Goal: Information Seeking & Learning: Find specific page/section

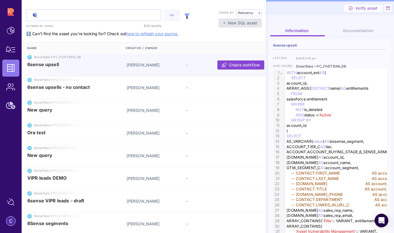
click at [52, 17] on input "text" at bounding box center [93, 15] width 134 height 11
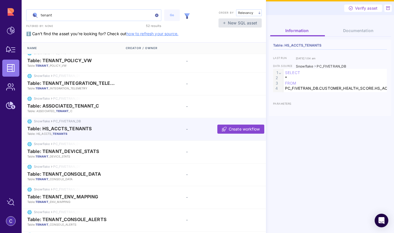
scroll to position [81, 0]
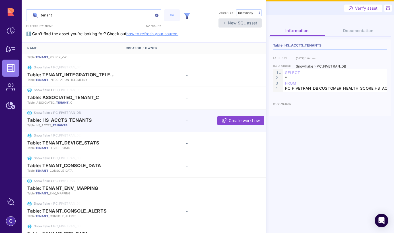
click at [69, 15] on input "tenant" at bounding box center [93, 15] width 134 height 11
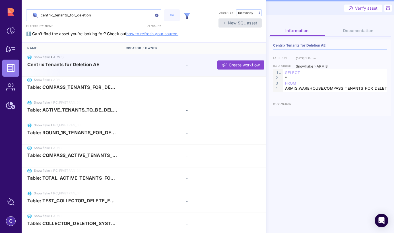
type input "centrix_tenants_for_deletion"
click at [65, 66] on span "Centrix Tenants for Deletion AE" at bounding box center [63, 64] width 72 height 5
click at [60, 65] on span "Centrix Tenants for Deletion AE" at bounding box center [63, 64] width 72 height 5
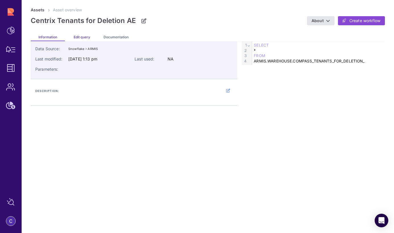
click at [82, 37] on span "Edit query" at bounding box center [82, 37] width 16 height 4
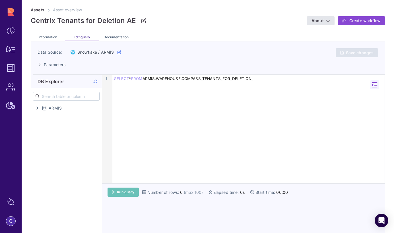
click at [132, 192] on span "Run query" at bounding box center [125, 192] width 17 height 5
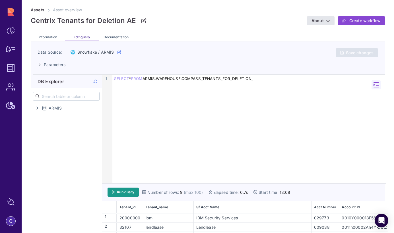
scroll to position [61, 0]
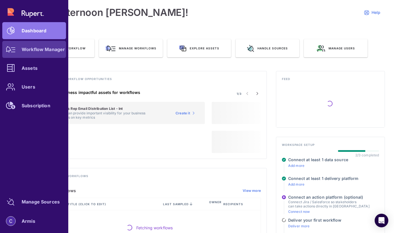
click at [27, 51] on div "Workflow Manager" at bounding box center [43, 49] width 43 height 3
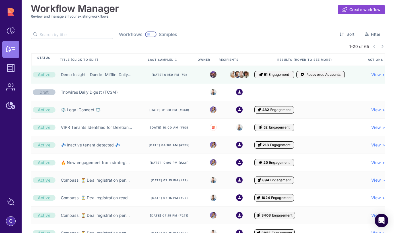
click at [73, 35] on input "text" at bounding box center [76, 34] width 73 height 9
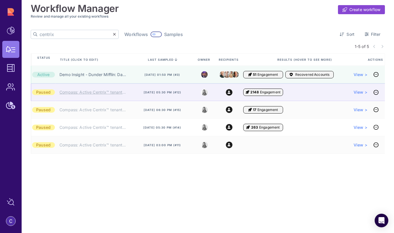
type input "centrix"
click at [101, 95] on link "Compass: Active Centrix™ tenant will be deleted (AE) ❌" at bounding box center [92, 93] width 67 height 6
